Goal: Task Accomplishment & Management: Complete application form

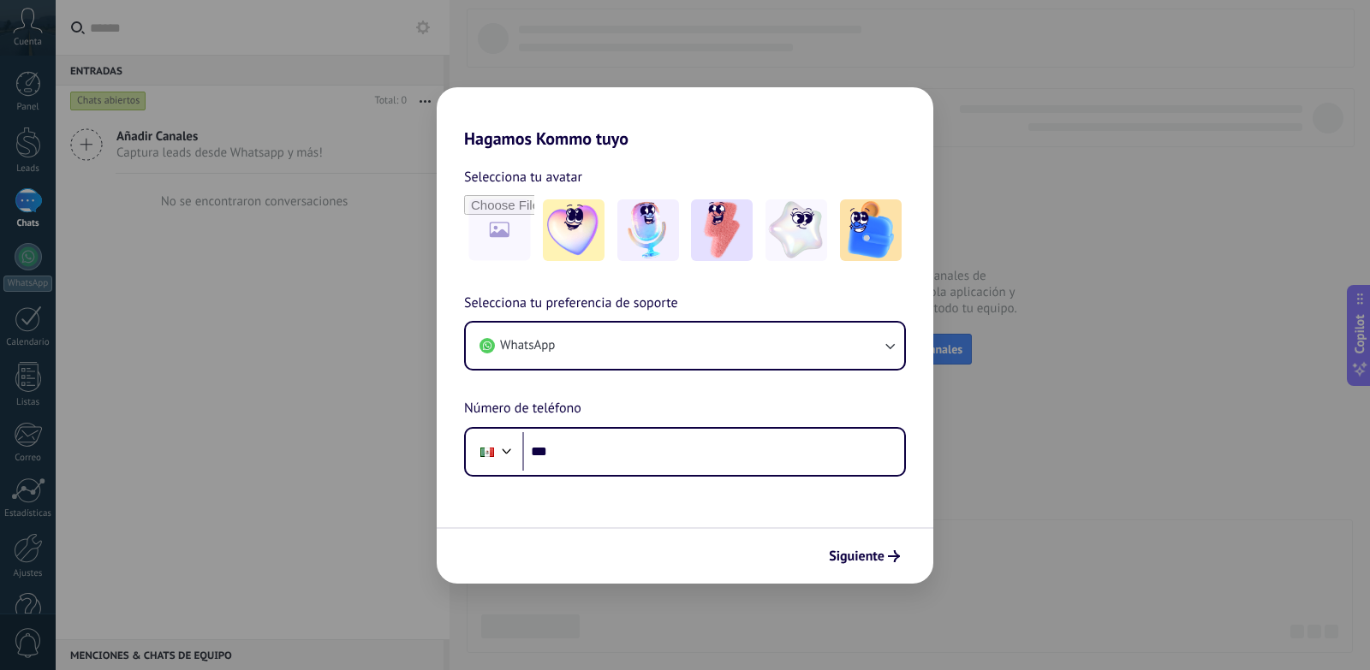
click at [1063, 271] on div "Hagamos Kommo tuyo Selecciona tu avatar Selecciona tu preferencia de soporte Wh…" at bounding box center [685, 335] width 1370 height 670
click at [838, 547] on button "Siguiente" at bounding box center [864, 556] width 86 height 29
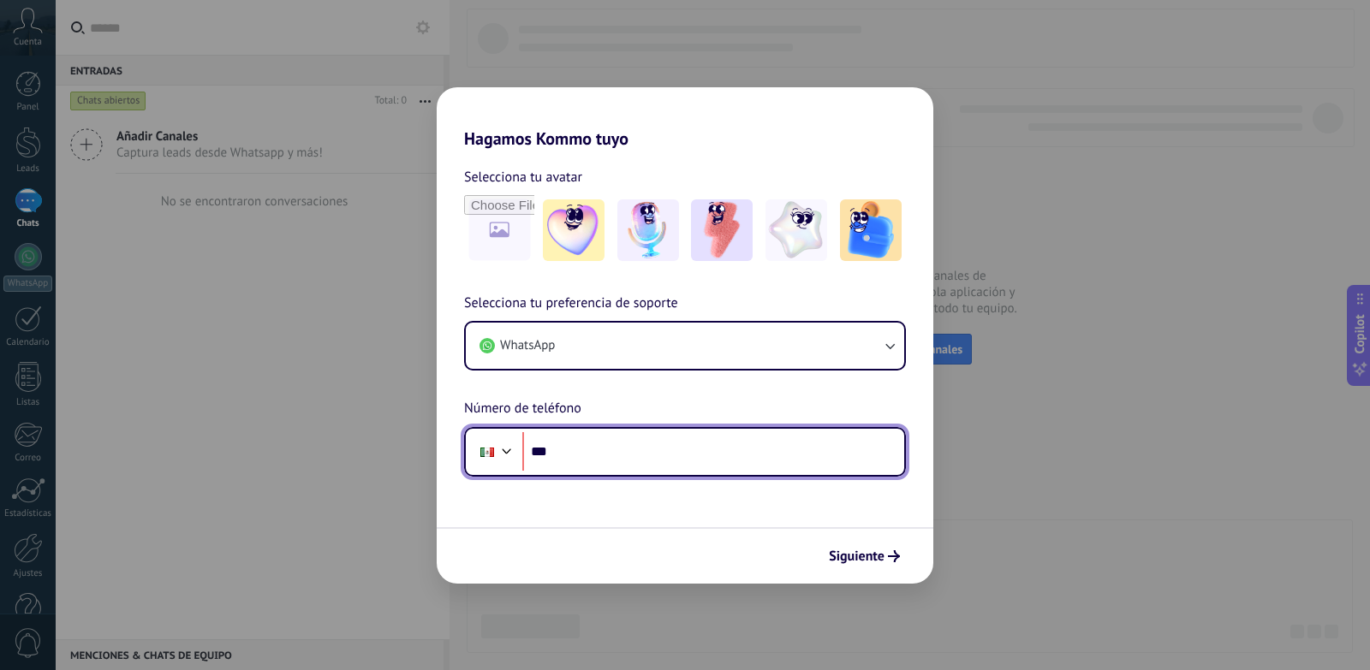
click at [584, 446] on input "***" at bounding box center [713, 451] width 382 height 39
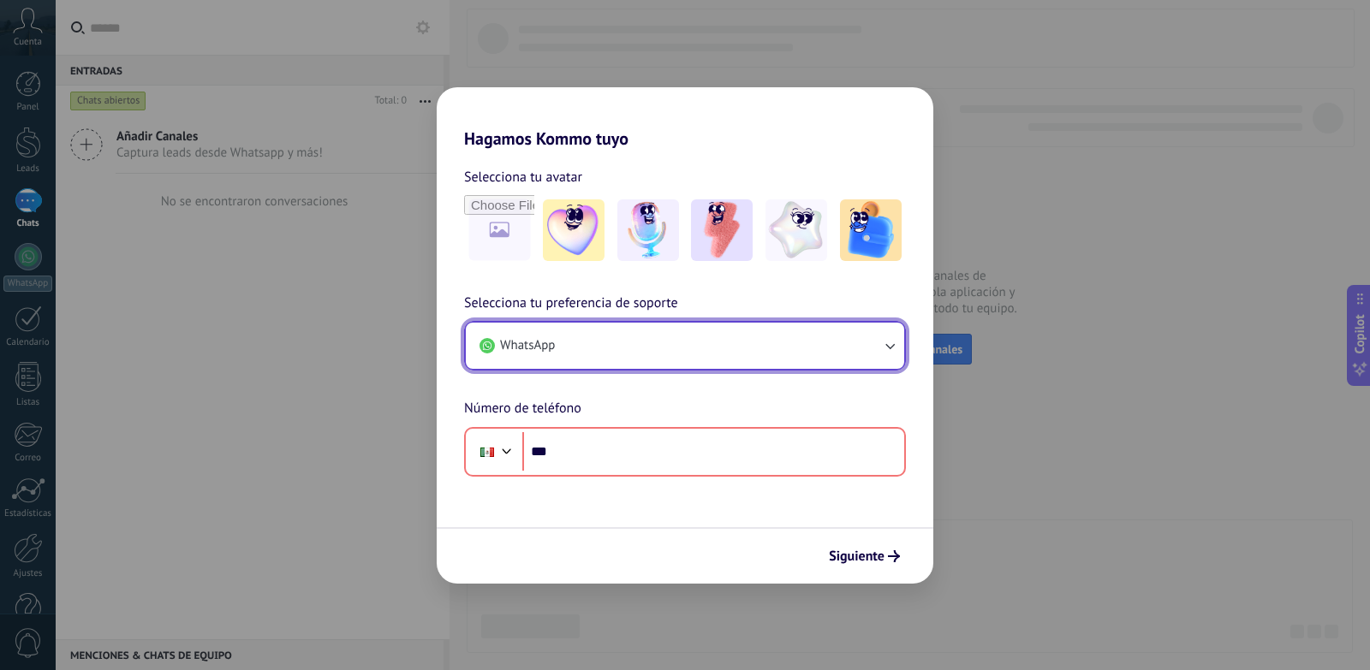
click at [616, 342] on button "WhatsApp" at bounding box center [685, 346] width 438 height 46
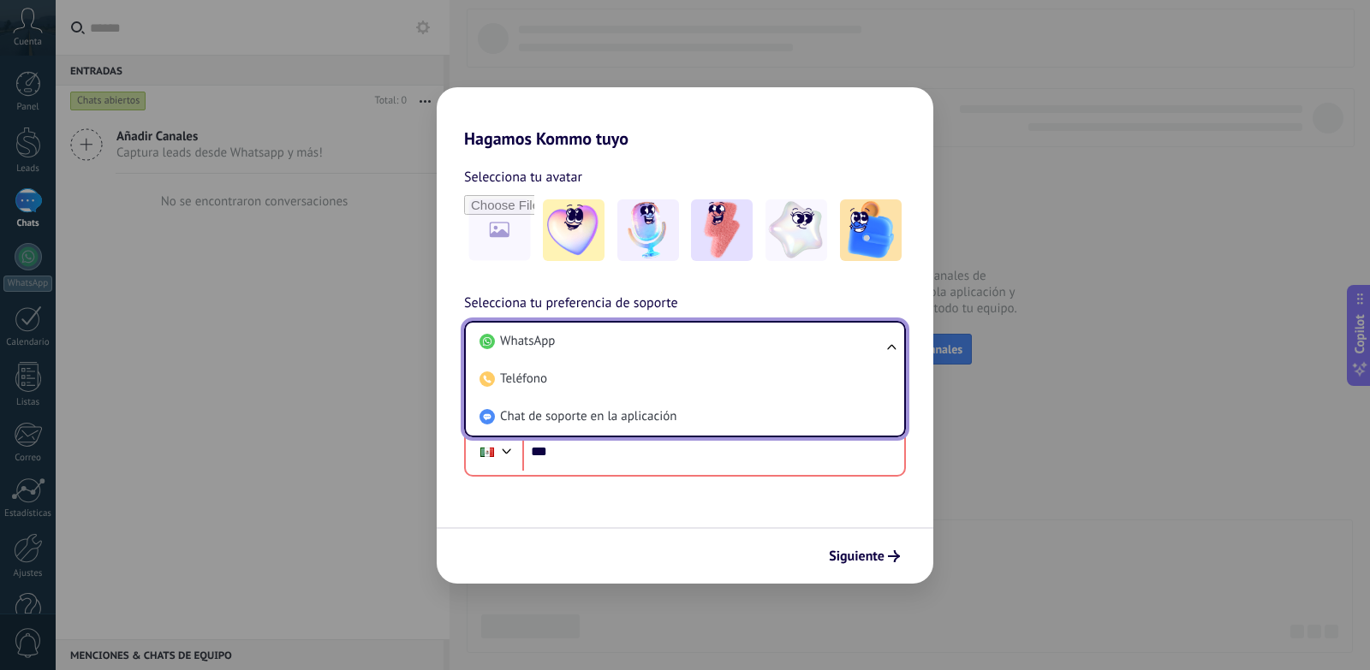
click at [616, 342] on li "WhatsApp" at bounding box center [682, 342] width 418 height 38
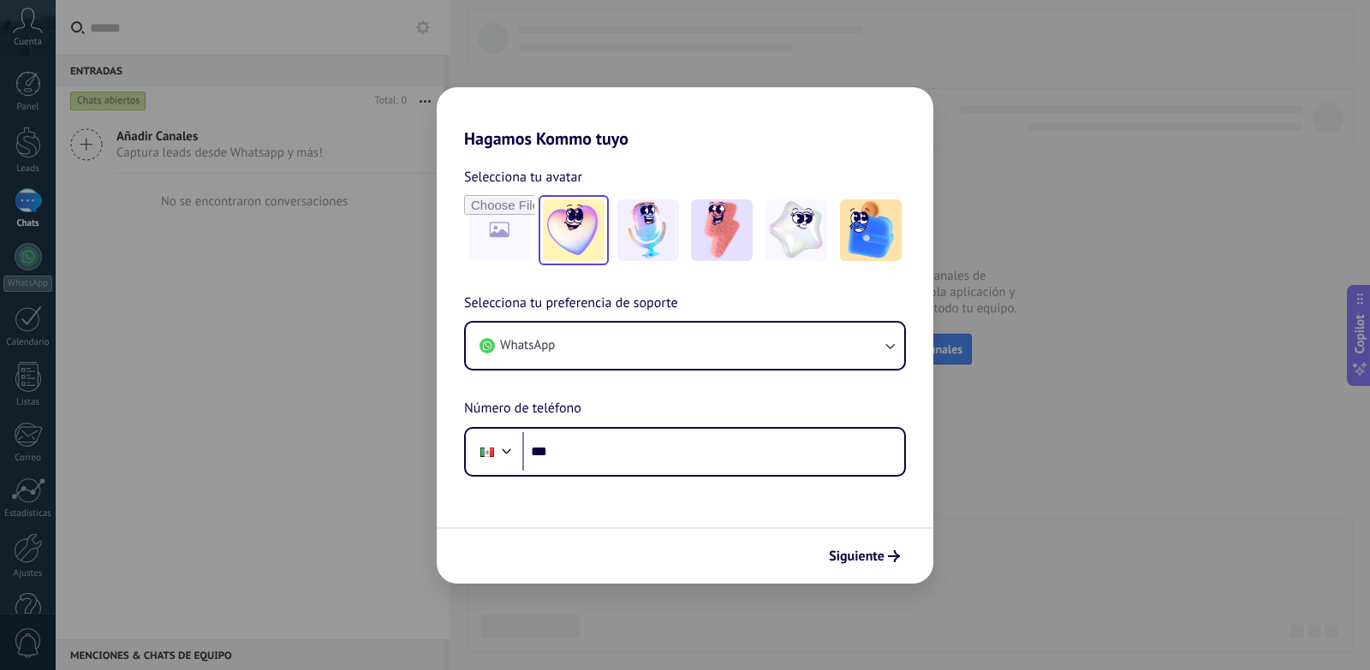
click at [577, 218] on img at bounding box center [574, 230] width 62 height 62
click at [714, 218] on img at bounding box center [722, 230] width 62 height 62
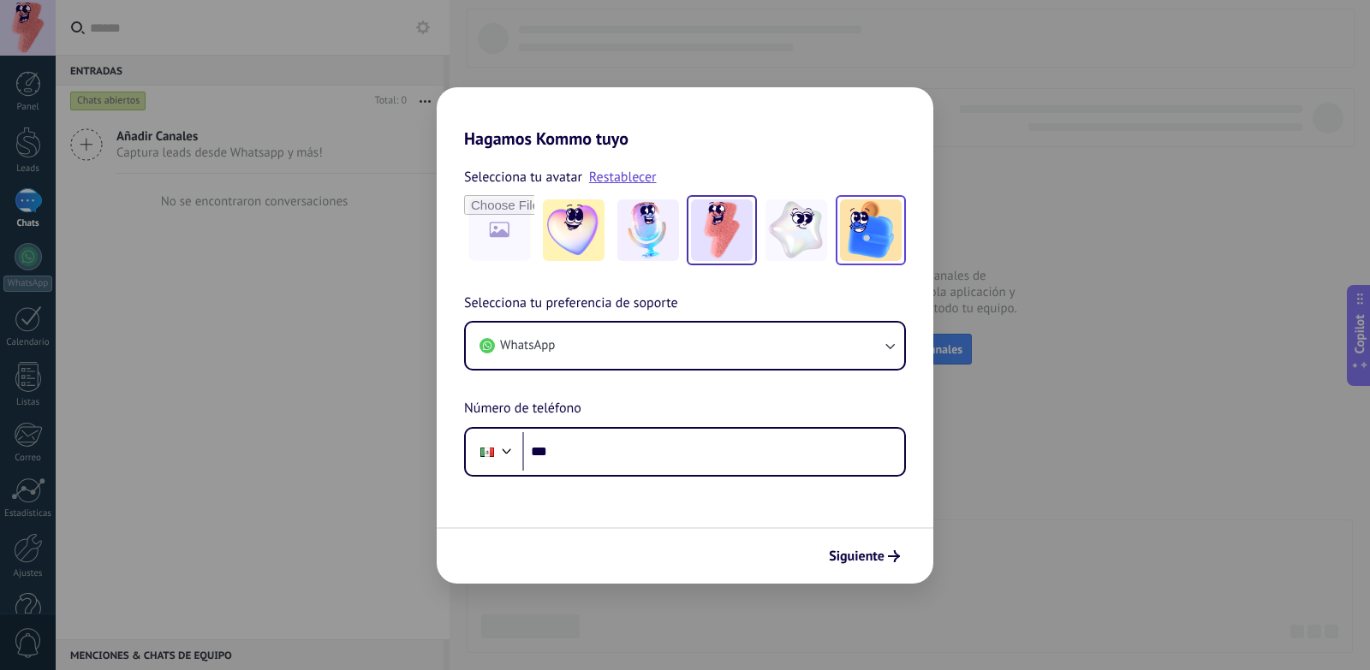
click at [857, 229] on img at bounding box center [871, 230] width 62 height 62
